Goal: Task Accomplishment & Management: Use online tool/utility

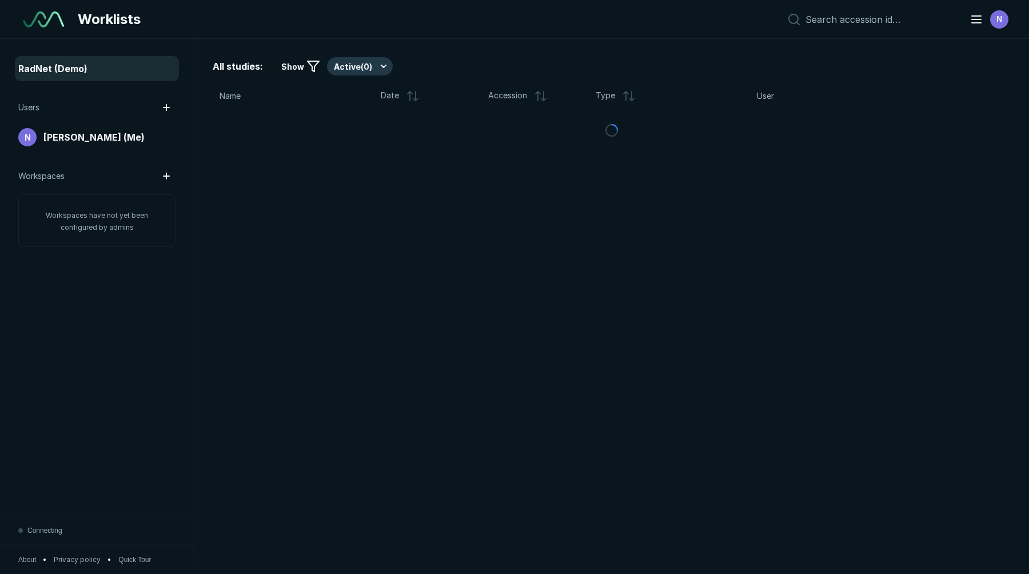
scroll to position [3668, 5040]
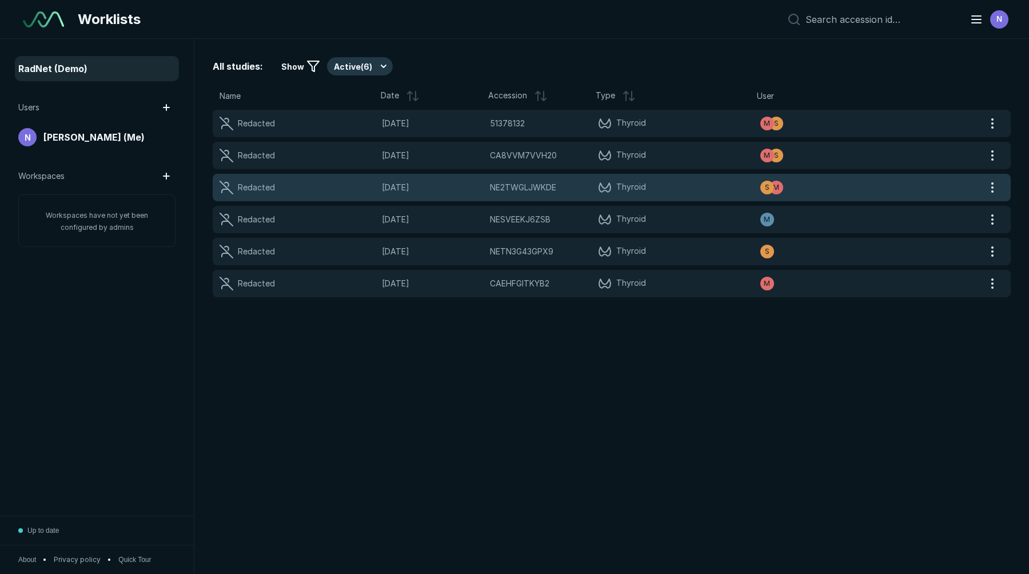
click at [493, 190] on span "NE2TWGLJWKDE" at bounding box center [523, 187] width 66 height 13
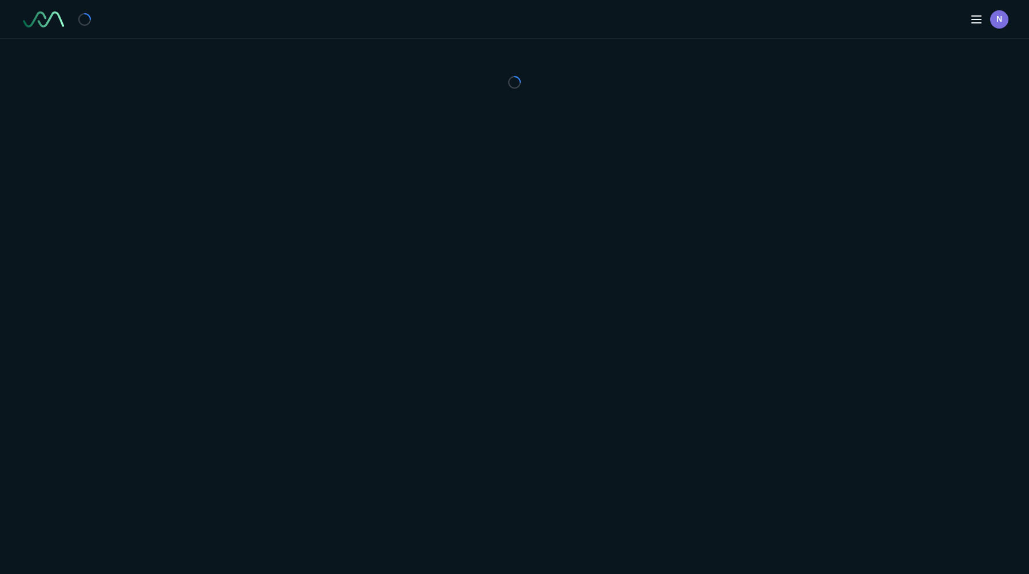
click at [493, 190] on div "N" at bounding box center [514, 287] width 1029 height 574
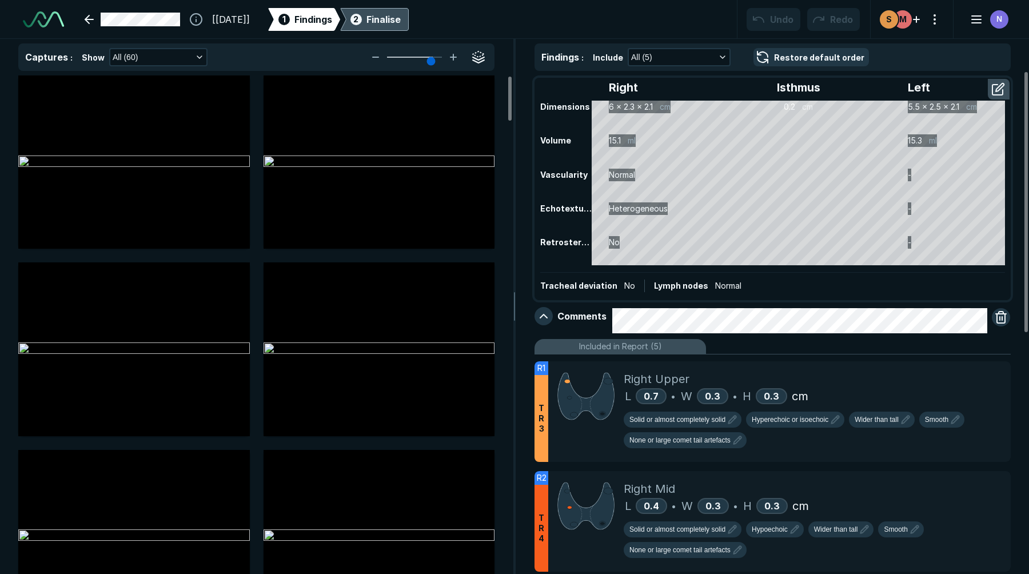
click at [401, 23] on div "Finalise" at bounding box center [383, 20] width 34 height 14
type textarea "x"
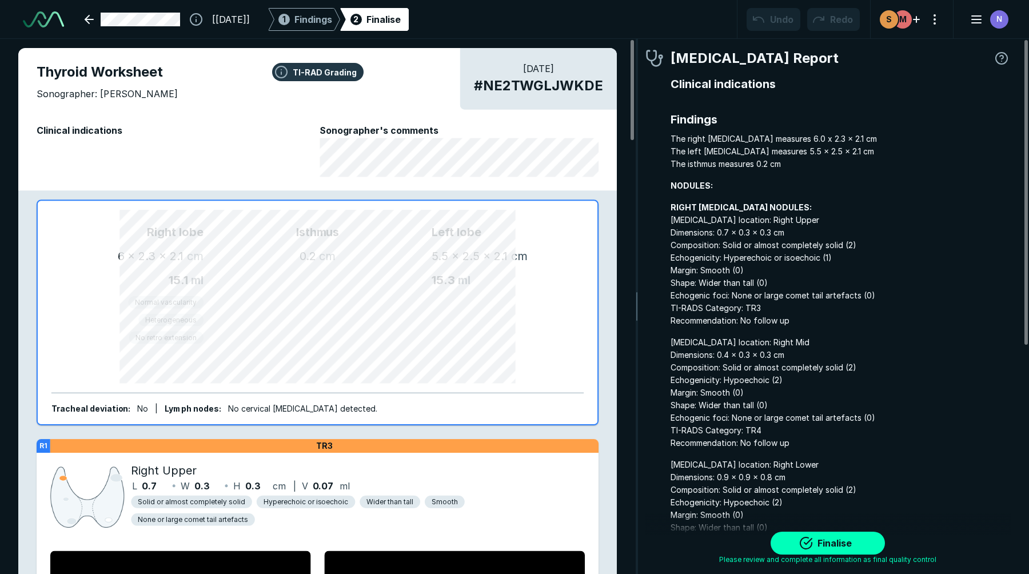
scroll to position [3810, 3093]
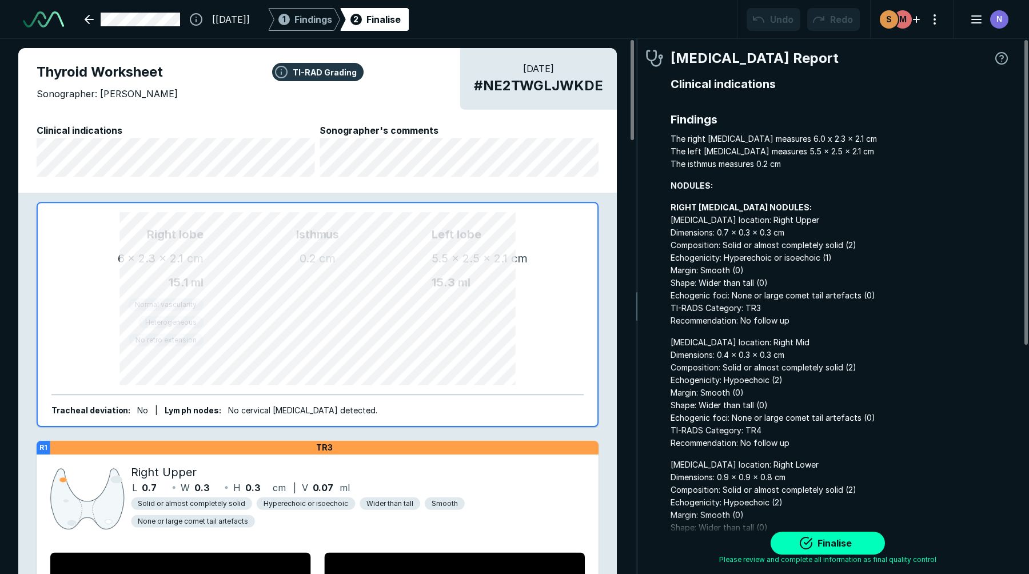
click at [347, 30] on div "[22-JAN-2025] 1 Findings 2 Finalise Undo Redo M S N" at bounding box center [514, 19] width 1029 height 39
click at [173, 25] on link at bounding box center [132, 19] width 109 height 23
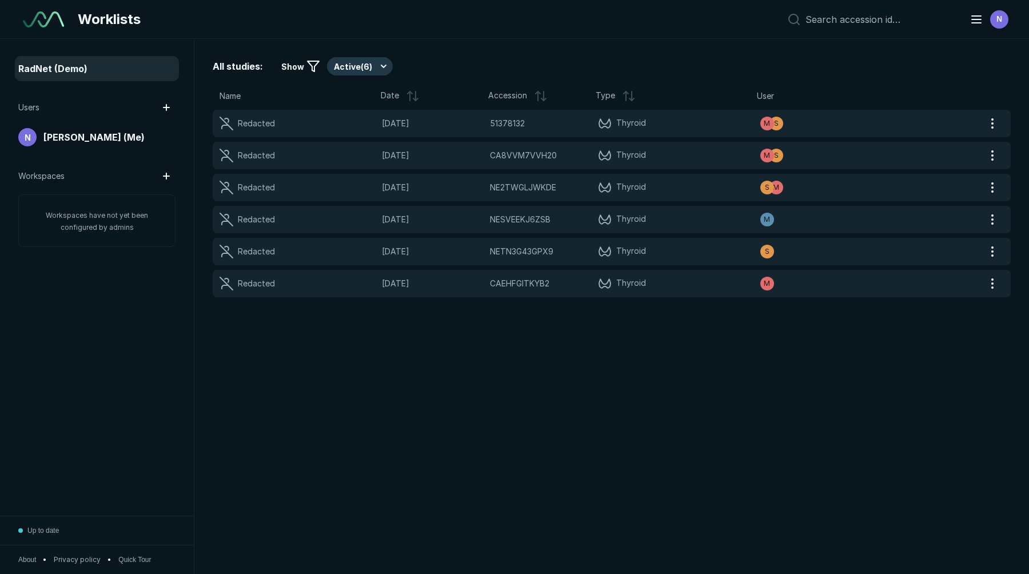
scroll to position [3668, 5040]
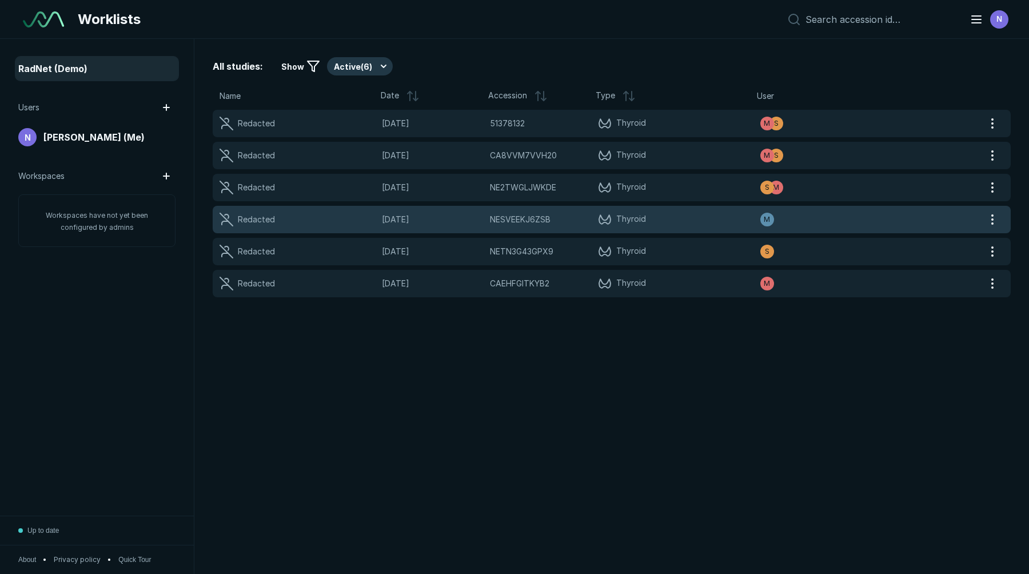
click at [605, 213] on icon at bounding box center [605, 220] width 14 height 14
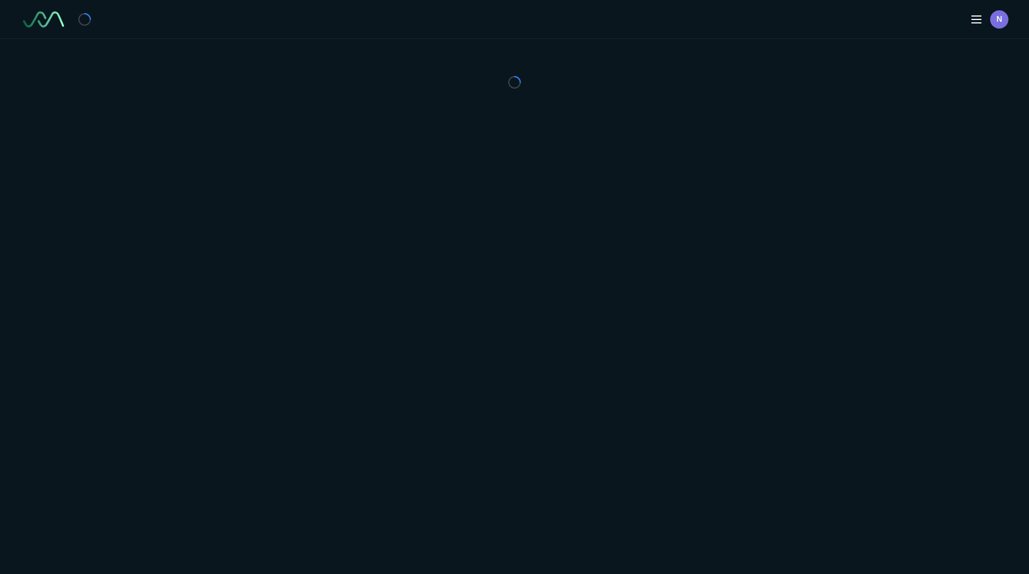
click at [605, 213] on div "N" at bounding box center [514, 287] width 1029 height 574
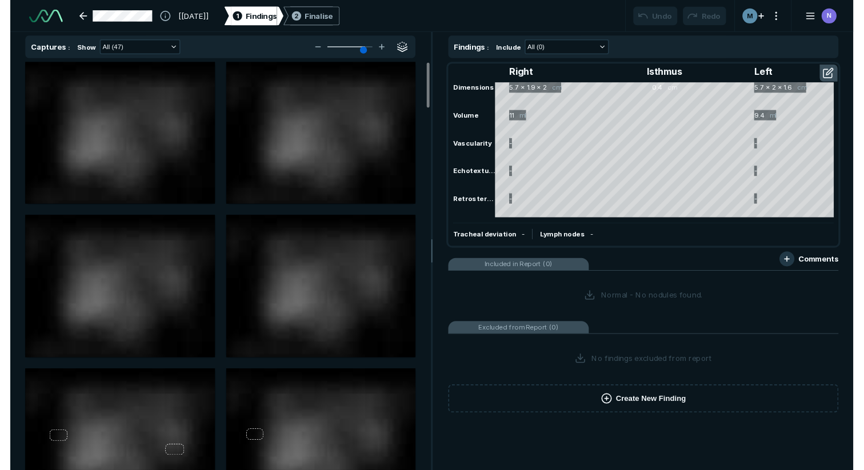
scroll to position [2435, 3600]
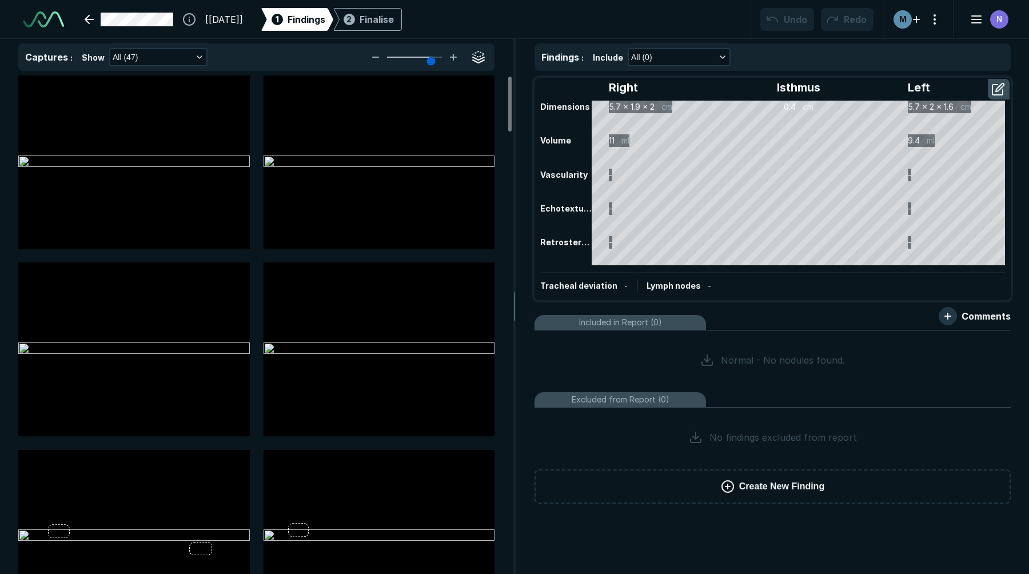
type input "6"
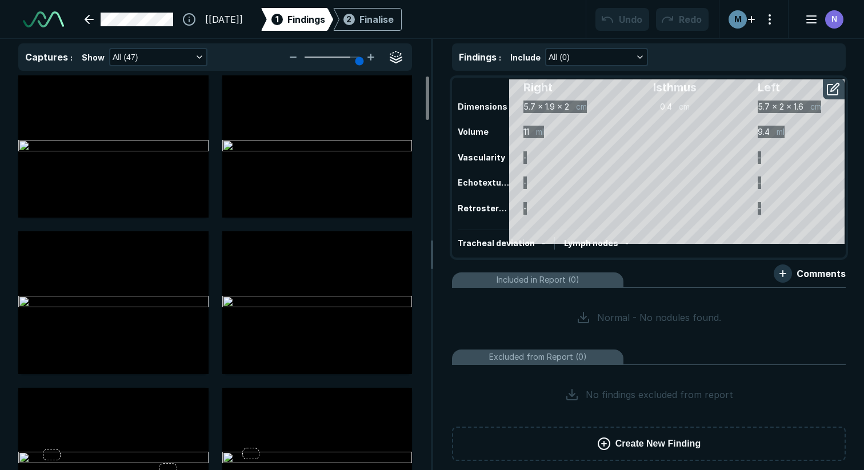
scroll to position [3385, 5356]
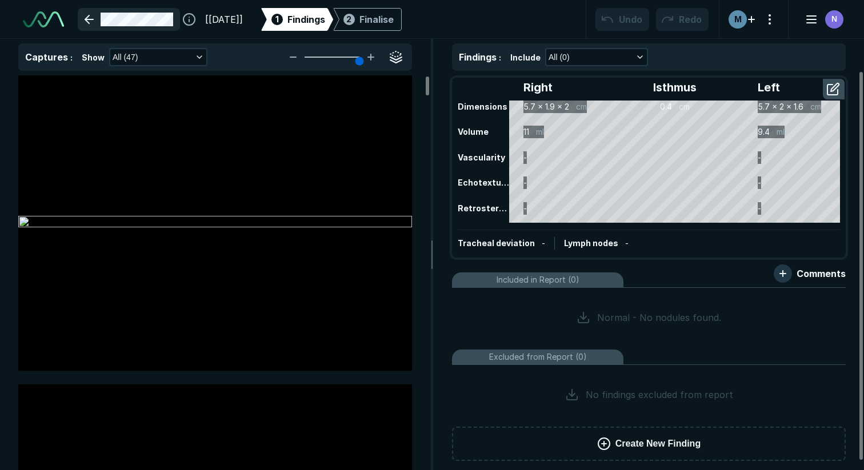
click at [106, 22] on link at bounding box center [129, 19] width 102 height 23
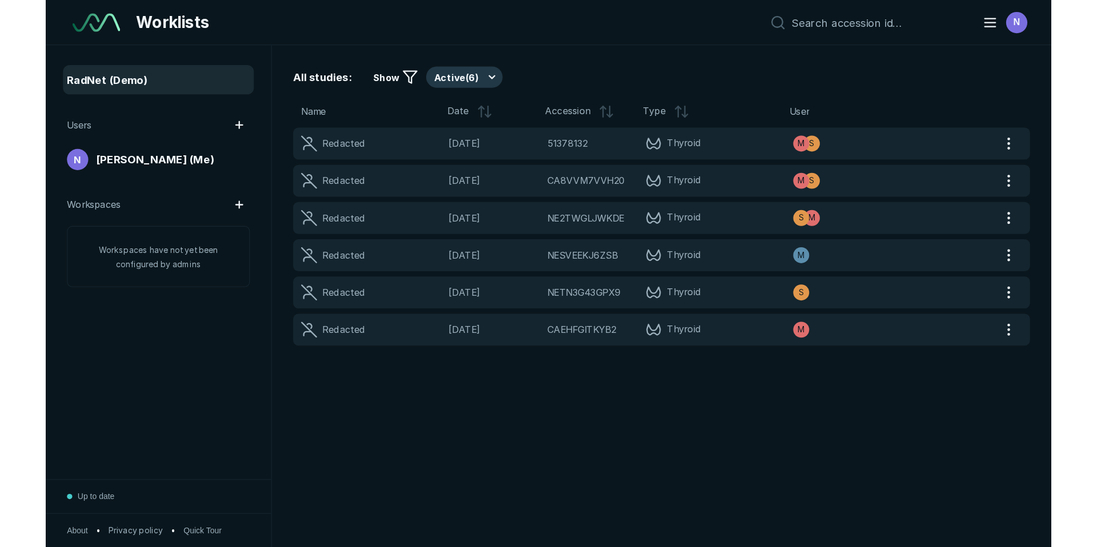
scroll to position [3550, 5348]
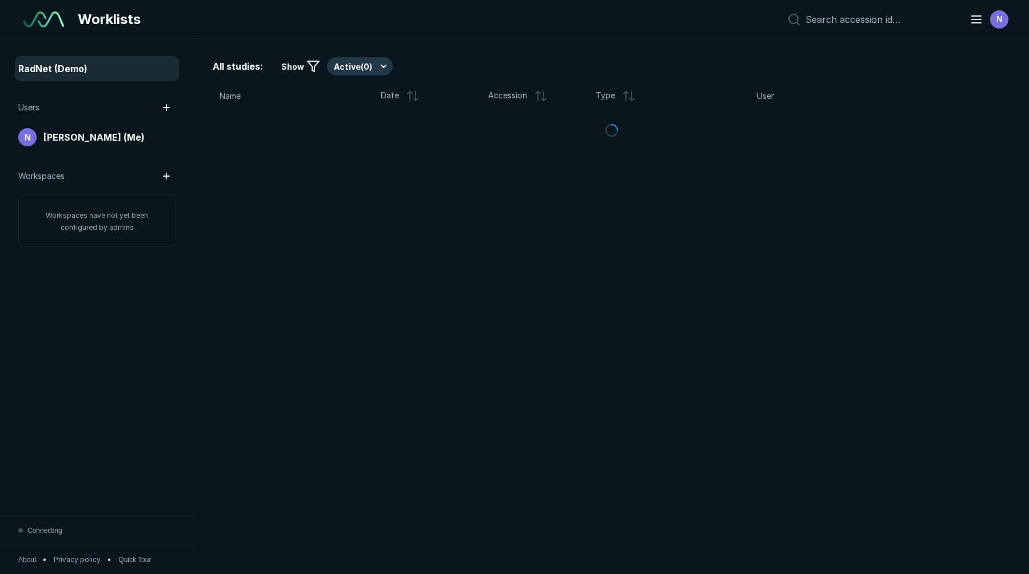
scroll to position [3668, 5040]
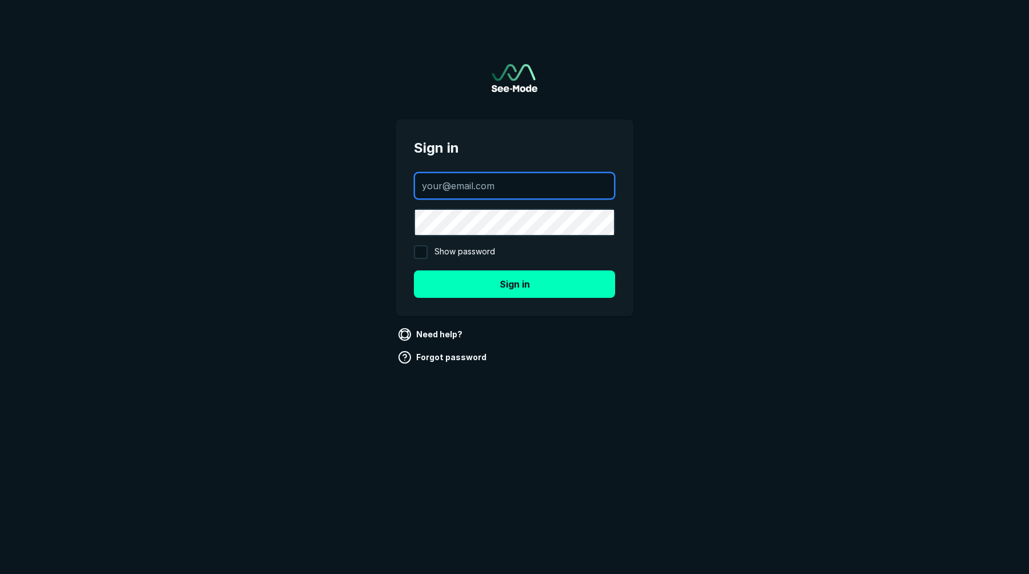
click at [500, 186] on input "text" at bounding box center [514, 185] width 199 height 25
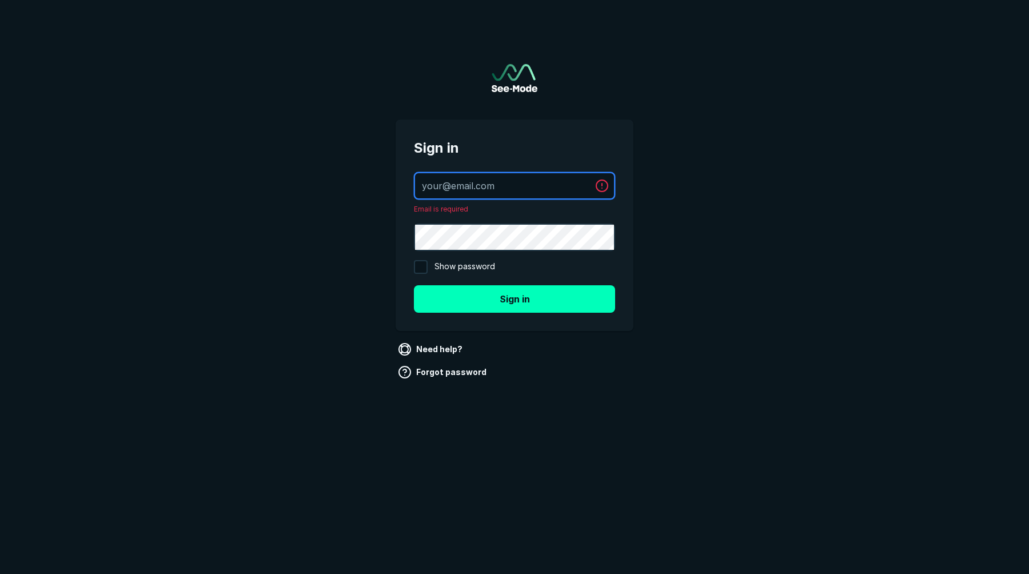
type input "[EMAIL_ADDRESS][DOMAIN_NAME]"
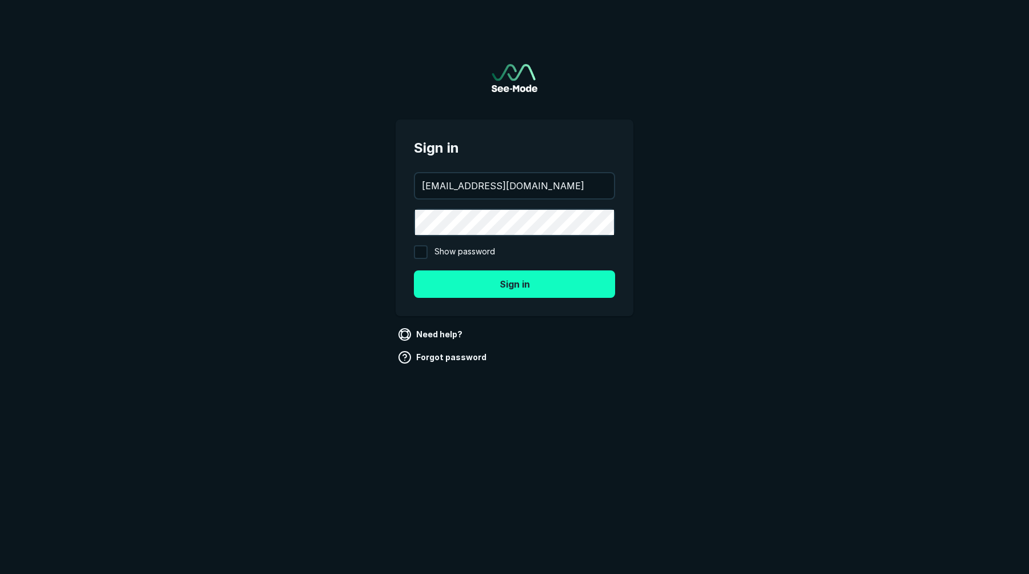
click at [483, 286] on button "Sign in" at bounding box center [514, 283] width 201 height 27
